Goal: Check status: Check status

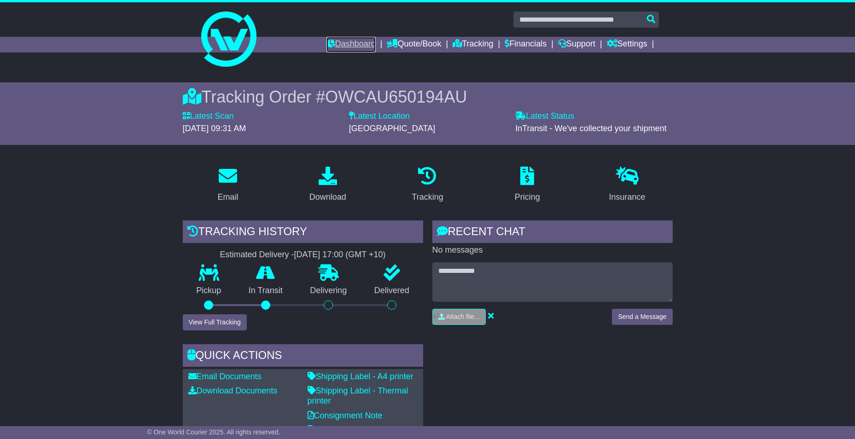
click at [345, 42] on link "Dashboard" at bounding box center [350, 45] width 49 height 16
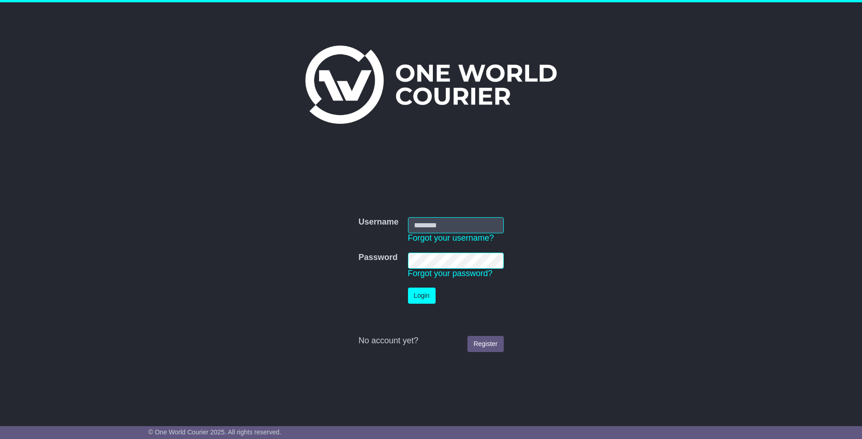
type input "**********"
click at [427, 303] on button "Login" at bounding box center [422, 296] width 28 height 16
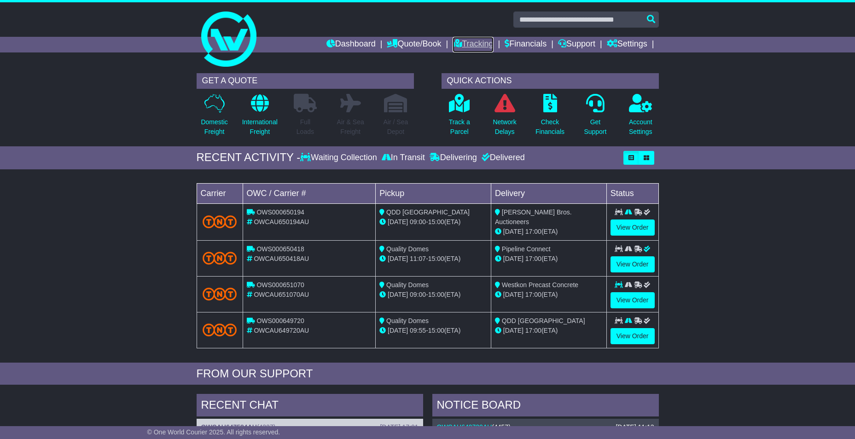
click at [466, 40] on link "Tracking" at bounding box center [473, 45] width 41 height 16
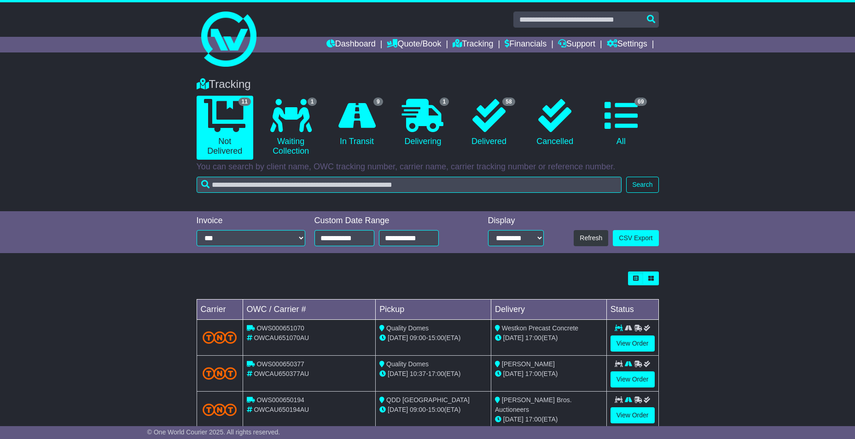
click at [458, 111] on li "58 Delivered" at bounding box center [489, 128] width 66 height 64
click at [430, 118] on icon at bounding box center [422, 115] width 41 height 33
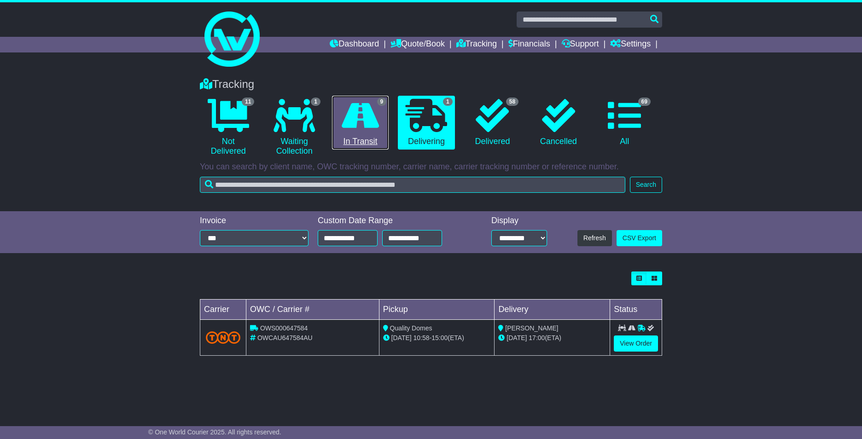
click at [347, 132] on link "9 In Transit" at bounding box center [360, 123] width 57 height 54
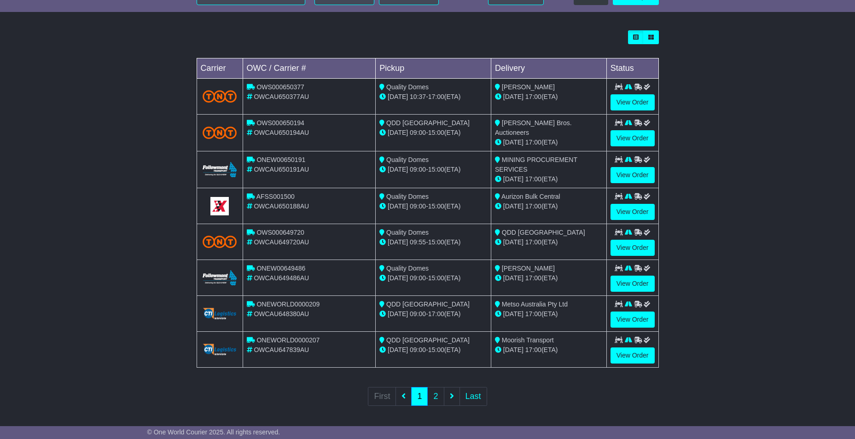
scroll to position [242, 0]
click at [440, 394] on link "2" at bounding box center [435, 396] width 17 height 19
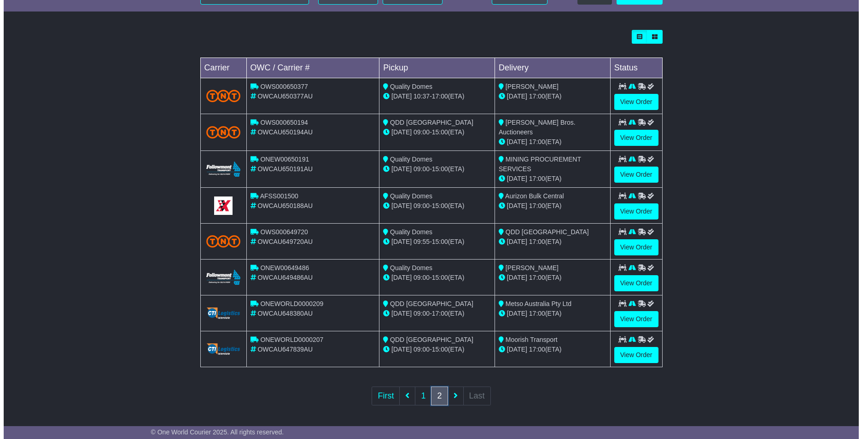
scroll to position [0, 0]
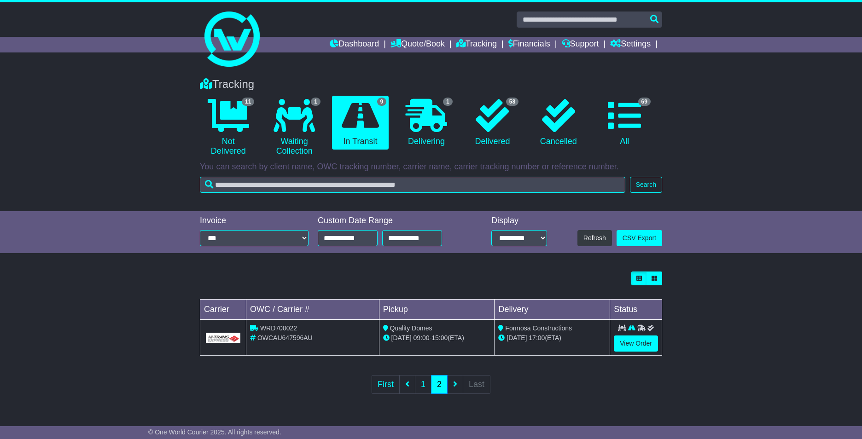
click at [662, 341] on div "Loading... No bookings found Carrier OWC / Carrier # Pickup Delivery Status WRD…" at bounding box center [430, 339] width 471 height 144
click at [654, 343] on link "View Order" at bounding box center [636, 344] width 44 height 16
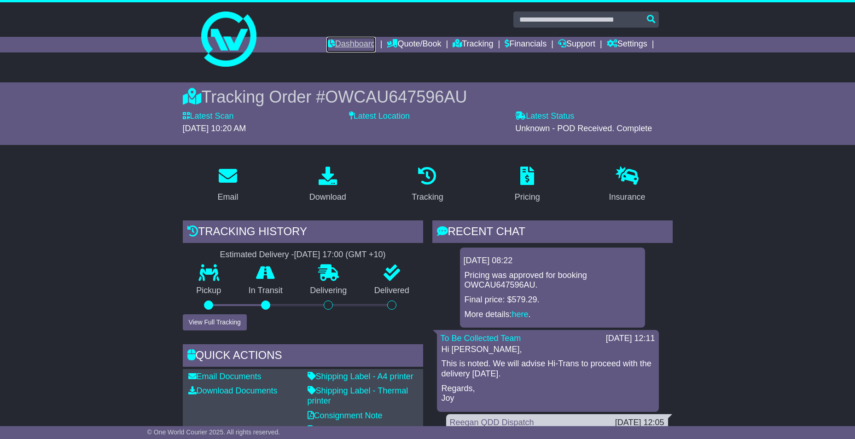
click at [345, 47] on link "Dashboard" at bounding box center [350, 45] width 49 height 16
